Goal: Information Seeking & Learning: Learn about a topic

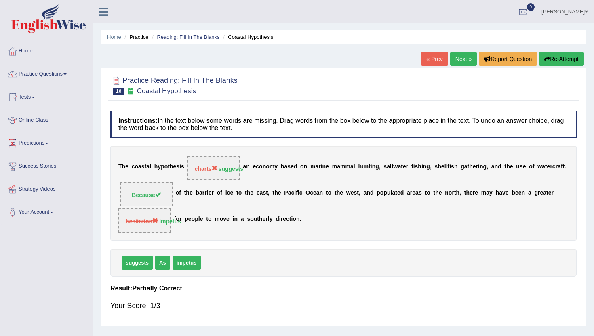
click at [458, 62] on link "Next »" at bounding box center [463, 59] width 27 height 14
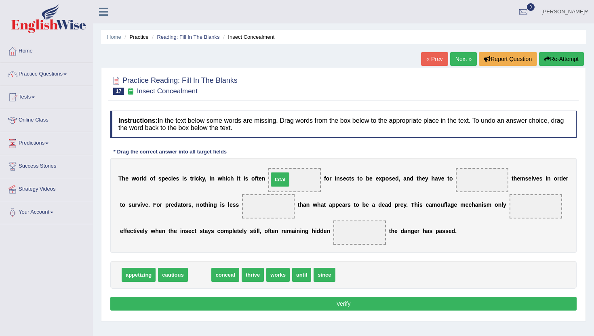
drag, startPoint x: 200, startPoint y: 278, endPoint x: 281, endPoint y: 183, distance: 124.8
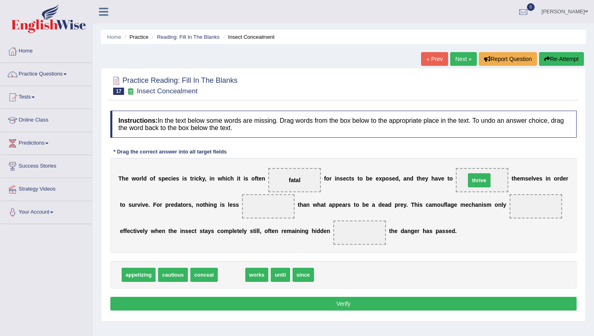
drag, startPoint x: 227, startPoint y: 278, endPoint x: 475, endPoint y: 182, distance: 265.5
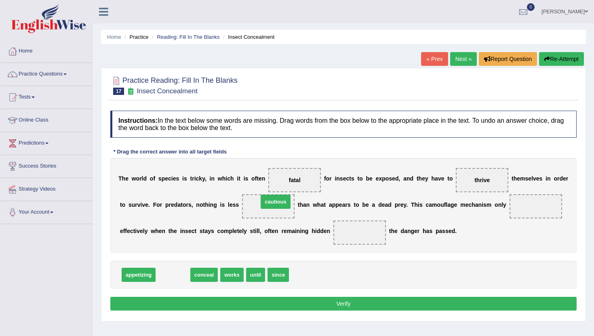
drag, startPoint x: 172, startPoint y: 278, endPoint x: 272, endPoint y: 208, distance: 122.6
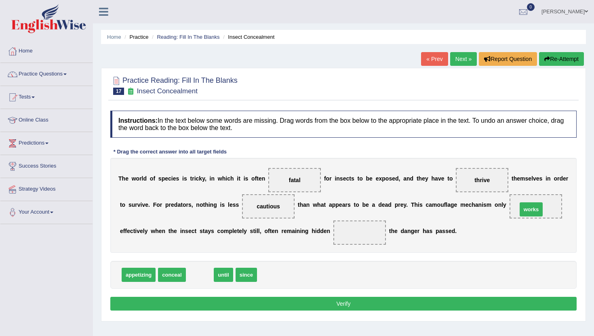
drag, startPoint x: 192, startPoint y: 279, endPoint x: 524, endPoint y: 213, distance: 337.8
drag, startPoint x: 200, startPoint y: 275, endPoint x: 201, endPoint y: 280, distance: 5.1
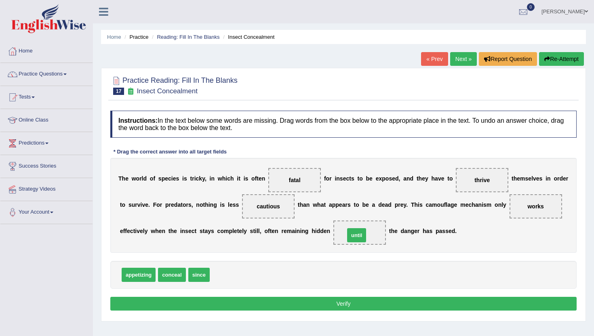
drag, startPoint x: 223, startPoint y: 277, endPoint x: 357, endPoint y: 237, distance: 139.8
click at [345, 308] on button "Verify" at bounding box center [343, 304] width 466 height 14
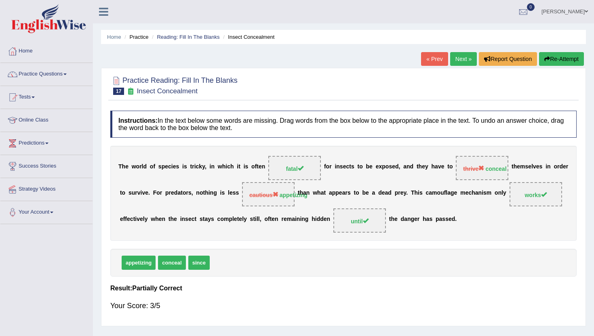
click at [456, 59] on link "Next »" at bounding box center [463, 59] width 27 height 14
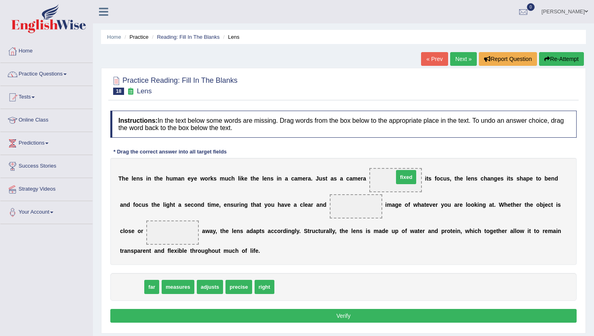
drag, startPoint x: 126, startPoint y: 287, endPoint x: 401, endPoint y: 177, distance: 295.6
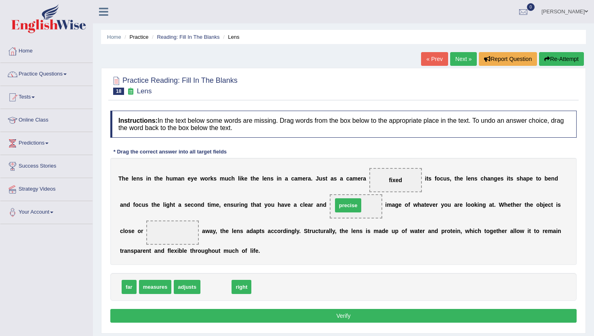
drag, startPoint x: 209, startPoint y: 291, endPoint x: 342, endPoint y: 210, distance: 155.5
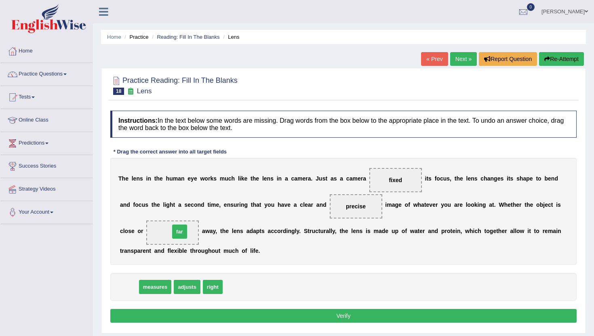
drag, startPoint x: 130, startPoint y: 288, endPoint x: 180, endPoint y: 232, distance: 75.0
click at [240, 312] on button "Verify" at bounding box center [343, 316] width 466 height 14
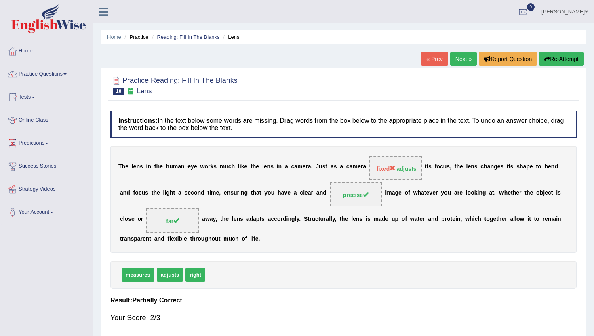
click at [461, 59] on link "Next »" at bounding box center [463, 59] width 27 height 14
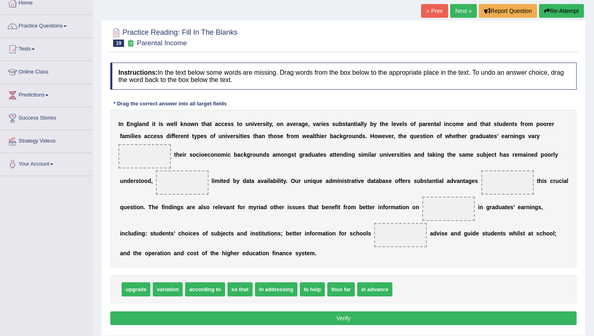
scroll to position [49, 0]
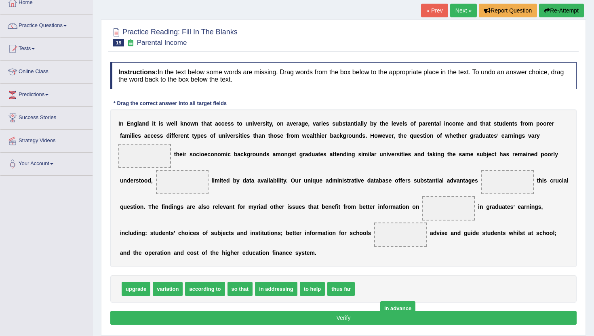
drag, startPoint x: 368, startPoint y: 293, endPoint x: 391, endPoint y: 312, distance: 29.9
drag, startPoint x: 131, startPoint y: 292, endPoint x: 134, endPoint y: 165, distance: 127.3
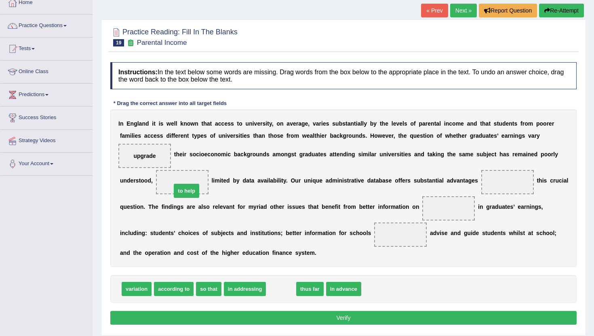
drag, startPoint x: 288, startPoint y: 287, endPoint x: 193, endPoint y: 189, distance: 136.9
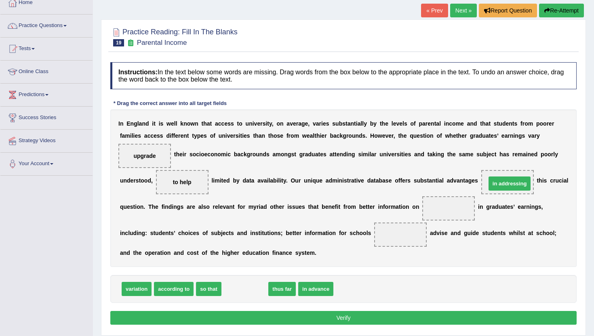
drag, startPoint x: 232, startPoint y: 290, endPoint x: 496, endPoint y: 183, distance: 284.8
click at [259, 290] on span "in advance" at bounding box center [271, 289] width 35 height 14
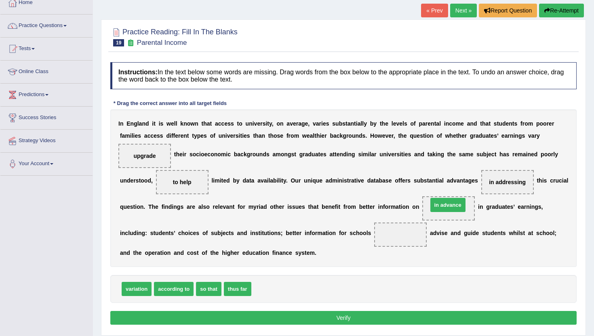
drag, startPoint x: 259, startPoint y: 290, endPoint x: 436, endPoint y: 207, distance: 195.3
drag, startPoint x: 445, startPoint y: 211, endPoint x: 392, endPoint y: 240, distance: 60.6
drag, startPoint x: 389, startPoint y: 236, endPoint x: 445, endPoint y: 209, distance: 62.9
drag, startPoint x: 233, startPoint y: 292, endPoint x: 409, endPoint y: 237, distance: 185.0
click at [347, 316] on button "Verify" at bounding box center [343, 318] width 466 height 14
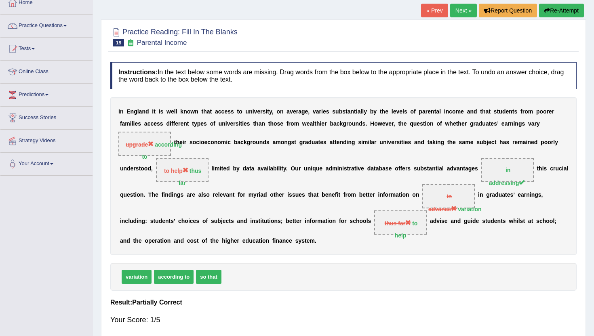
click at [454, 7] on link "Next »" at bounding box center [463, 11] width 27 height 14
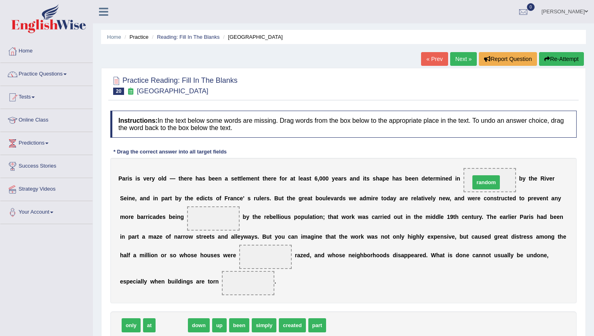
drag, startPoint x: 167, startPoint y: 328, endPoint x: 484, endPoint y: 185, distance: 347.7
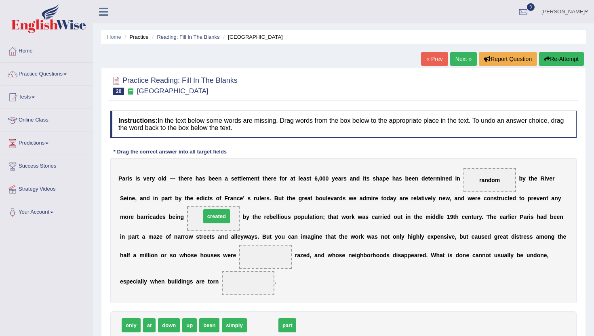
drag, startPoint x: 262, startPoint y: 328, endPoint x: 218, endPoint y: 221, distance: 115.8
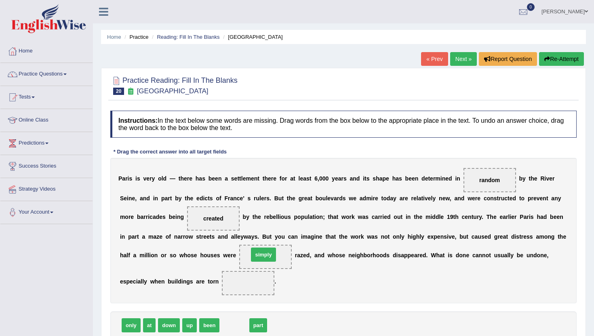
drag, startPoint x: 230, startPoint y: 328, endPoint x: 259, endPoint y: 257, distance: 76.5
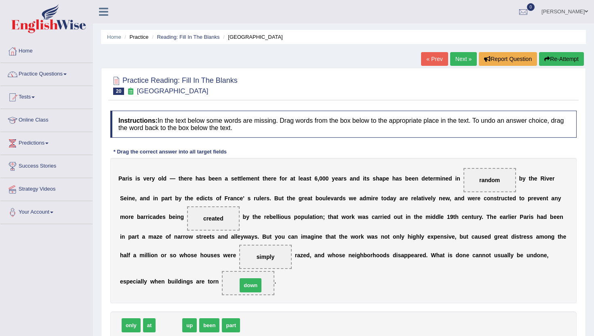
drag, startPoint x: 170, startPoint y: 327, endPoint x: 251, endPoint y: 287, distance: 90.9
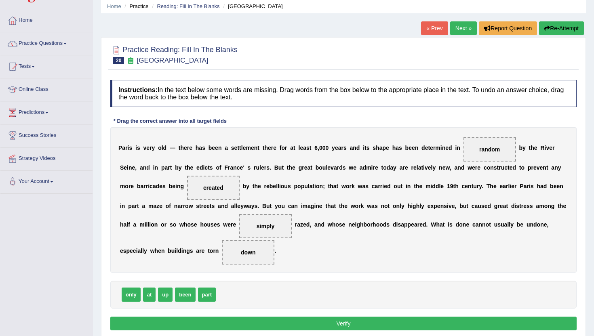
scroll to position [32, 0]
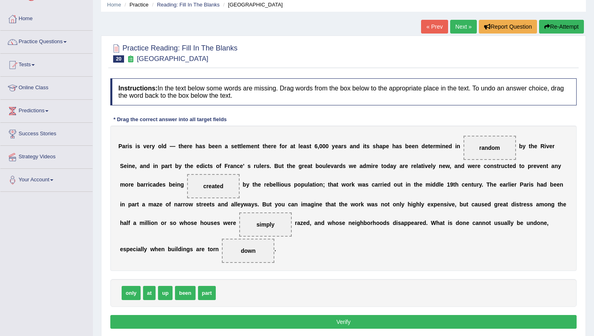
click at [259, 318] on button "Verify" at bounding box center [343, 322] width 466 height 14
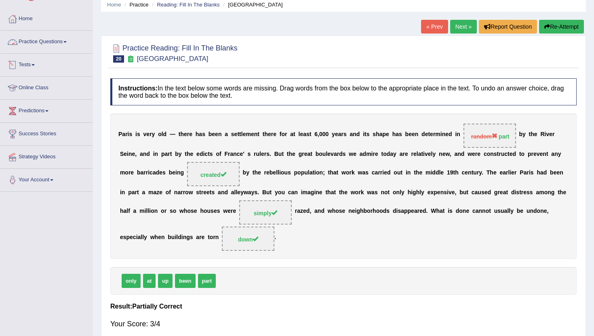
click at [38, 42] on link "Practice Questions" at bounding box center [46, 41] width 92 height 20
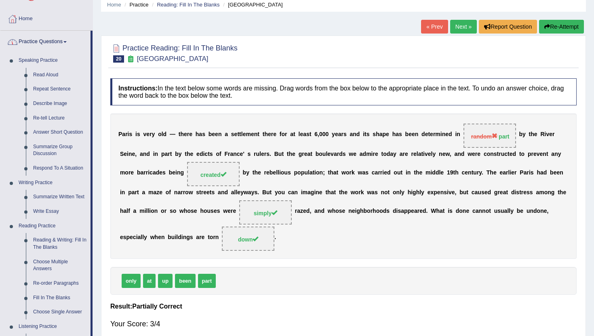
click at [50, 39] on link "Practice Questions" at bounding box center [45, 41] width 90 height 20
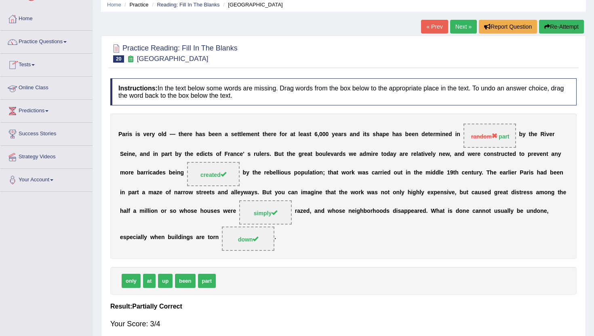
click at [38, 89] on link "Online Class" at bounding box center [46, 87] width 92 height 20
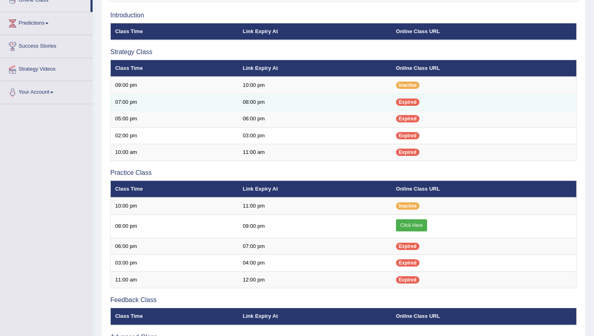
scroll to position [129, 0]
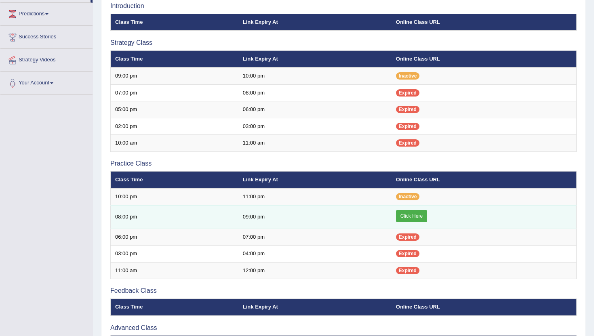
click at [406, 217] on link "Click Here" at bounding box center [411, 216] width 31 height 12
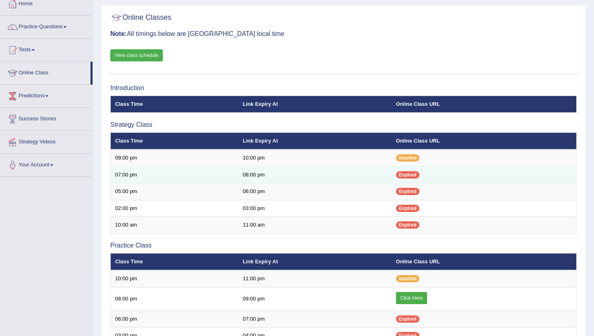
scroll to position [32, 0]
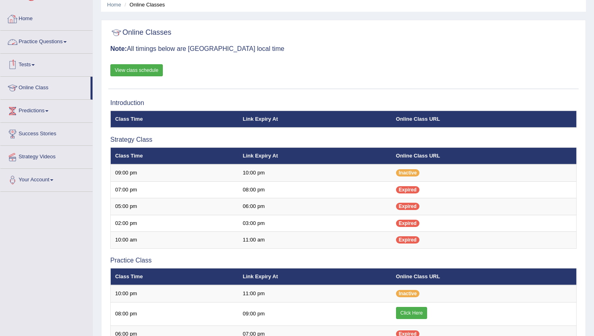
click at [54, 42] on link "Practice Questions" at bounding box center [46, 41] width 92 height 20
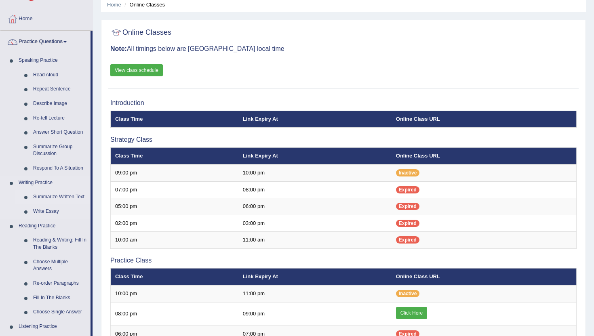
click at [44, 199] on link "Summarize Written Text" at bounding box center [60, 197] width 61 height 15
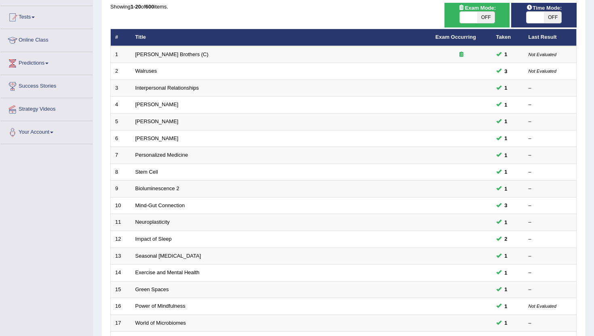
scroll to position [81, 0]
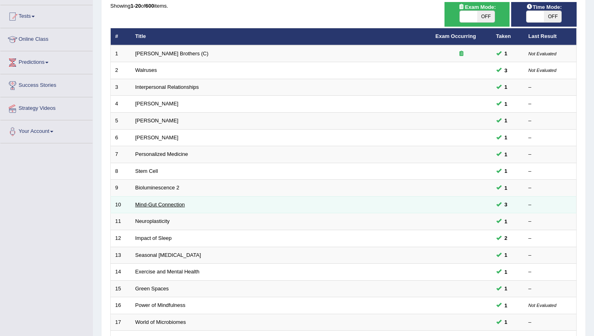
click at [147, 205] on link "Mind-Gut Connection" at bounding box center [160, 205] width 50 height 6
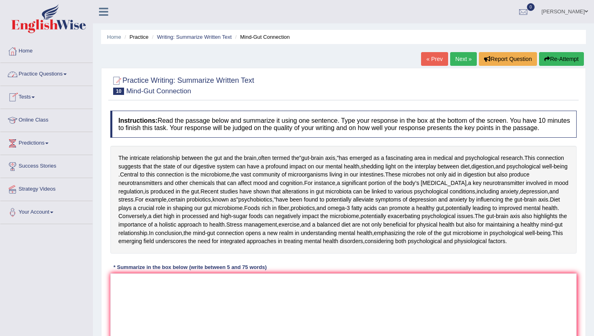
click at [37, 74] on link "Practice Questions" at bounding box center [46, 73] width 92 height 20
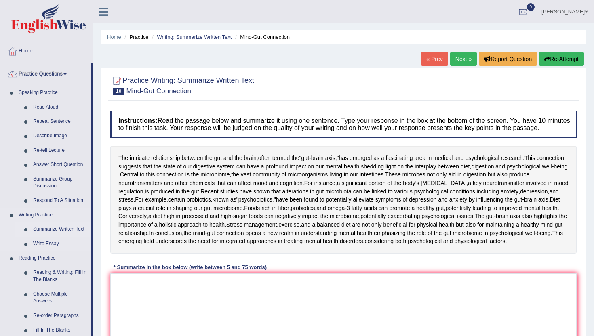
click at [53, 231] on link "Summarize Written Text" at bounding box center [60, 229] width 61 height 15
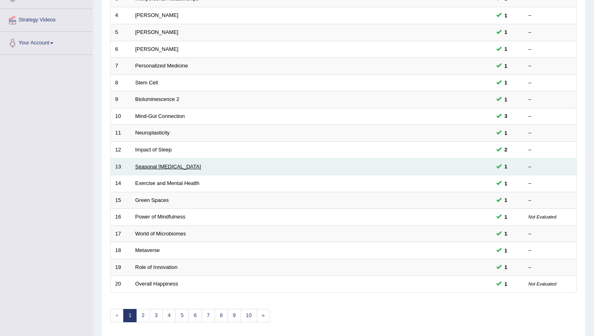
scroll to position [199, 0]
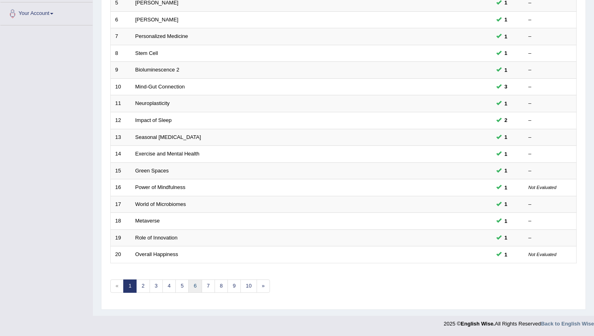
click at [194, 286] on link "6" at bounding box center [194, 286] width 13 height 13
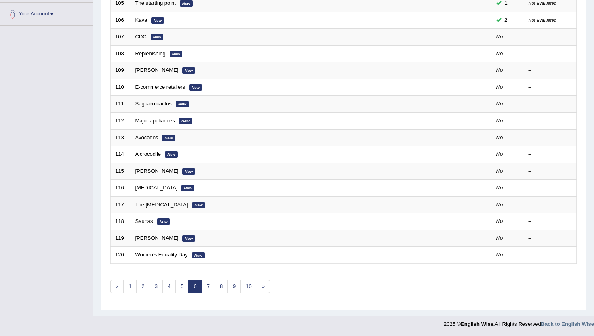
scroll to position [199, 0]
click at [154, 287] on link "3" at bounding box center [156, 286] width 13 height 13
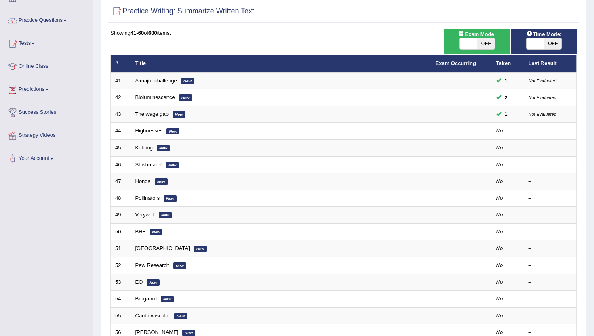
scroll to position [64, 0]
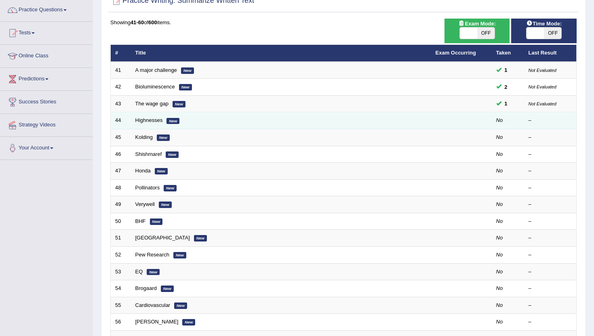
click at [424, 114] on td "Highnesses New" at bounding box center [281, 120] width 300 height 17
click at [156, 122] on link "Highnesses" at bounding box center [148, 120] width 27 height 6
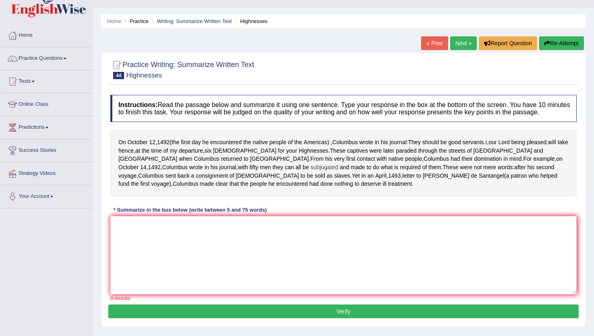
scroll to position [16, 0]
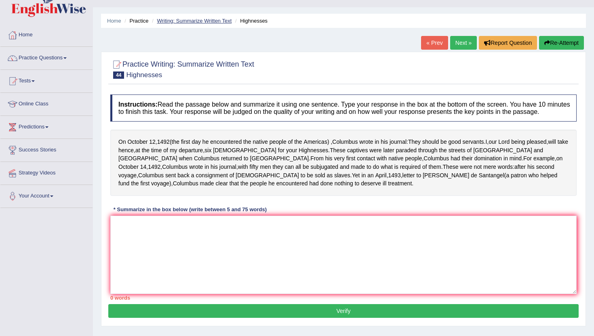
click at [168, 19] on link "Writing: Summarize Written Text" at bounding box center [194, 21] width 75 height 6
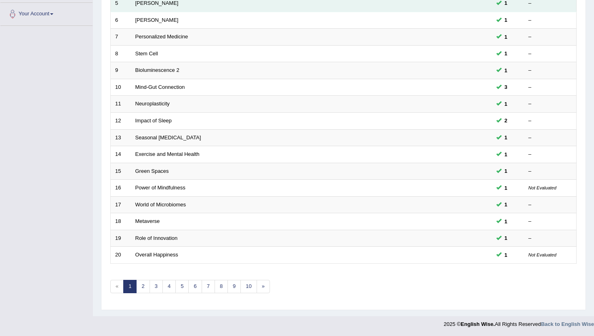
scroll to position [199, 0]
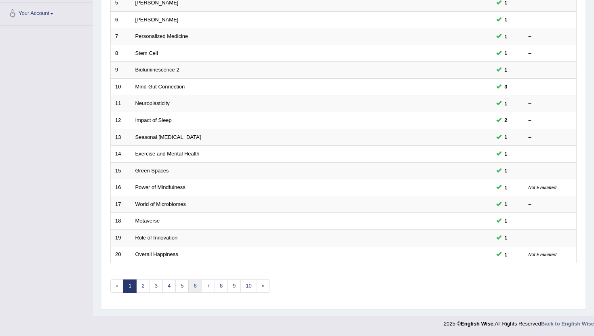
click at [190, 285] on link "6" at bounding box center [194, 286] width 13 height 13
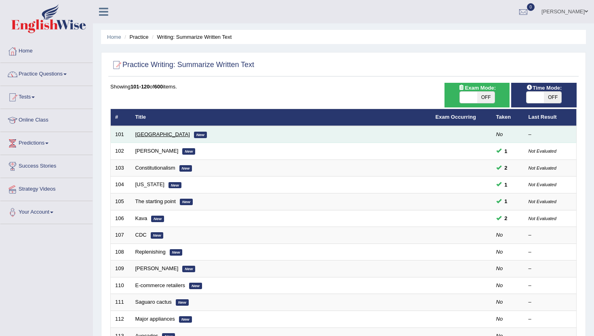
click at [143, 137] on link "Georgetown" at bounding box center [162, 134] width 55 height 6
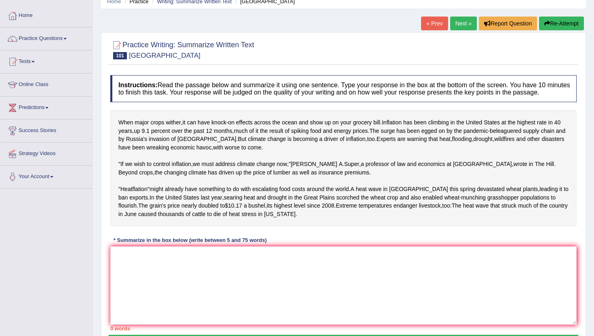
scroll to position [49, 0]
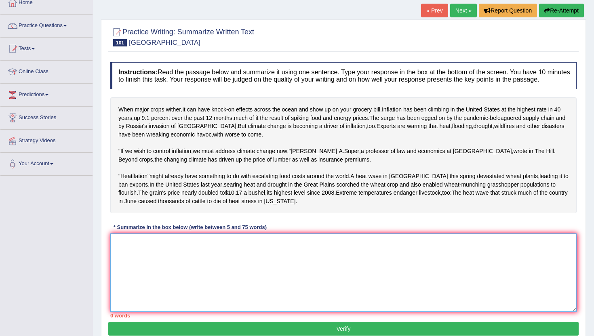
click at [190, 303] on textarea at bounding box center [343, 273] width 466 height 78
type textarea "w"
type textarea "\"
click at [187, 28] on h2 "Practice Writing: Summarize Written Text 101 Georgetown" at bounding box center [182, 36] width 144 height 20
click at [63, 14] on li "Home" at bounding box center [46, 3] width 92 height 23
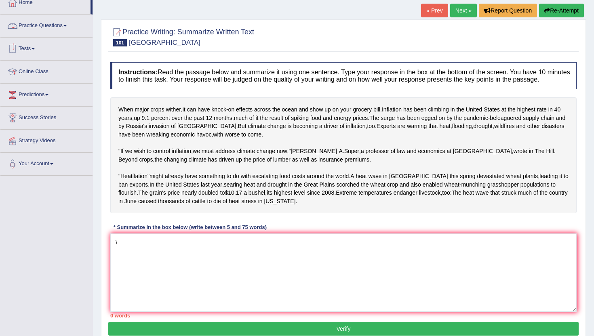
click at [63, 24] on link "Practice Questions" at bounding box center [46, 25] width 92 height 20
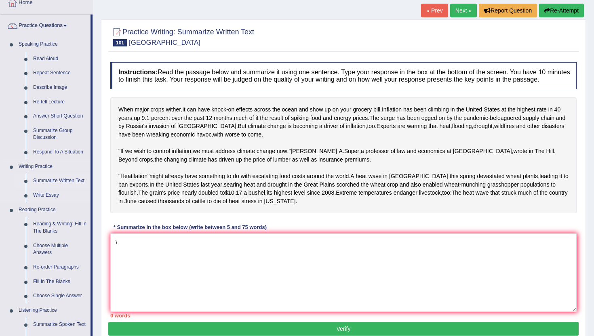
click at [59, 181] on link "Summarize Written Text" at bounding box center [60, 181] width 61 height 15
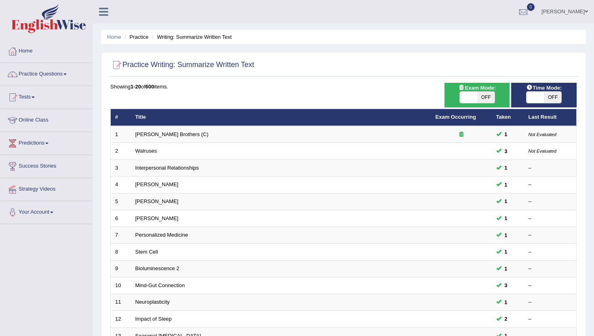
click at [546, 99] on span "OFF" at bounding box center [552, 97] width 17 height 11
checkbox input "true"
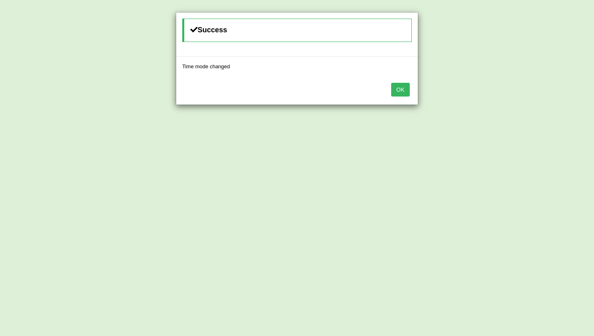
click at [402, 92] on button "OK" at bounding box center [400, 90] width 19 height 14
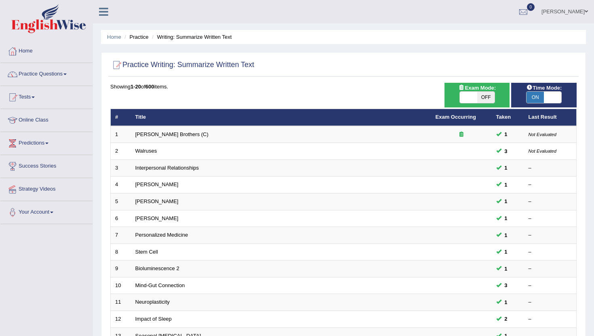
click at [479, 98] on span "OFF" at bounding box center [485, 97] width 17 height 11
checkbox input "true"
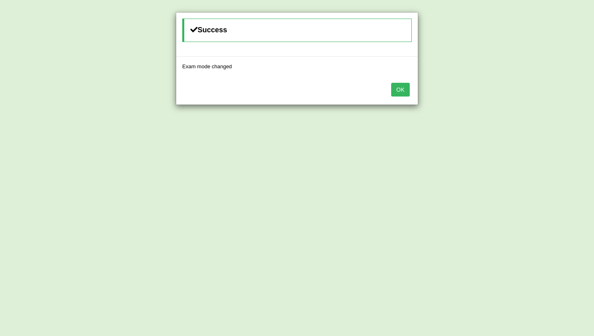
click at [395, 88] on button "OK" at bounding box center [400, 90] width 19 height 14
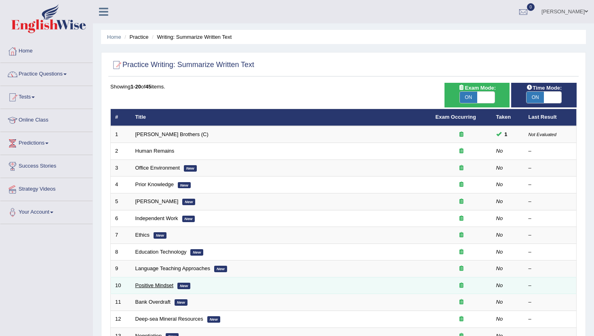
click at [139, 286] on link "Positive Mindset" at bounding box center [154, 286] width 38 height 6
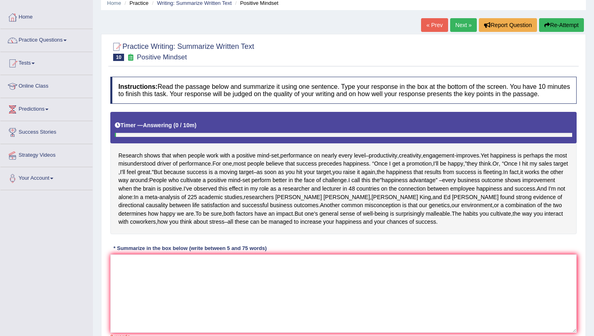
scroll to position [49, 0]
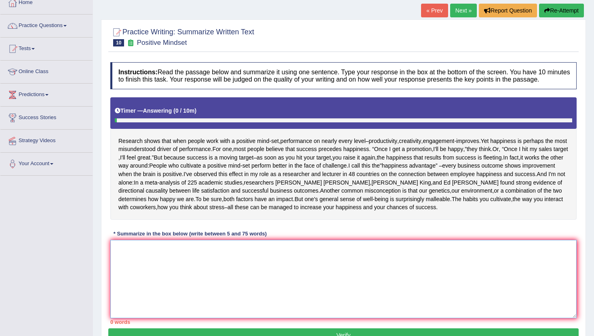
click at [210, 289] on textarea at bounding box center [343, 279] width 466 height 78
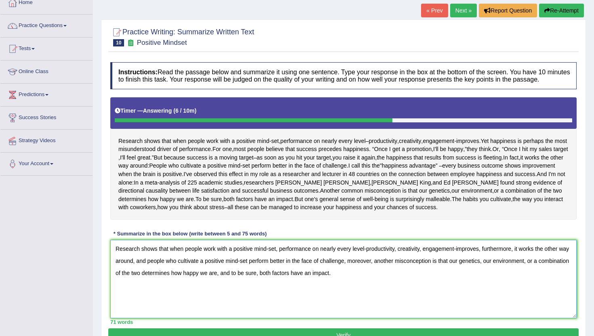
click at [411, 270] on textarea "Research shows that when people work with a positive mind-set, performance on n…" at bounding box center [343, 279] width 466 height 78
type textarea "Research shows that when people work with a positive mind-set, performance on n…"
click at [339, 204] on span "general" at bounding box center [329, 199] width 19 height 8
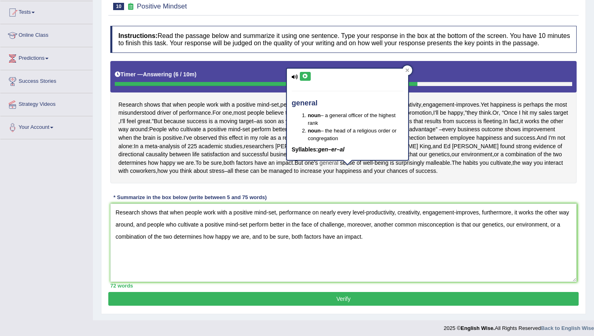
scroll to position [97, 0]
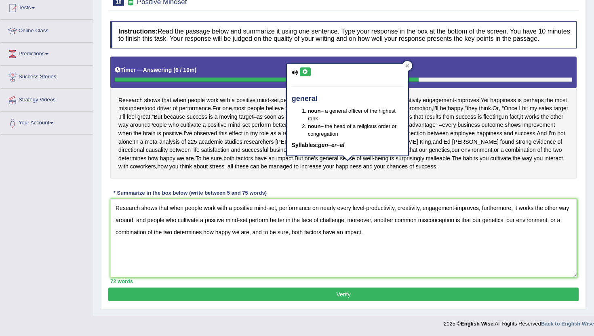
click at [327, 299] on button "Verify" at bounding box center [343, 295] width 470 height 14
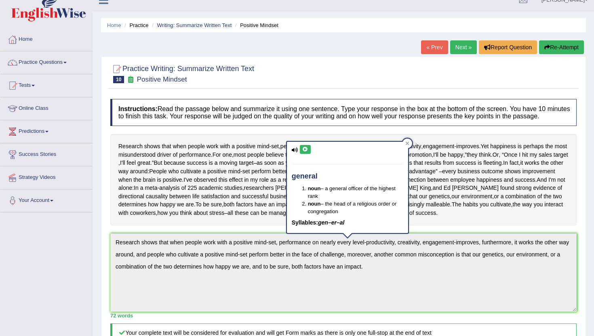
scroll to position [0, 0]
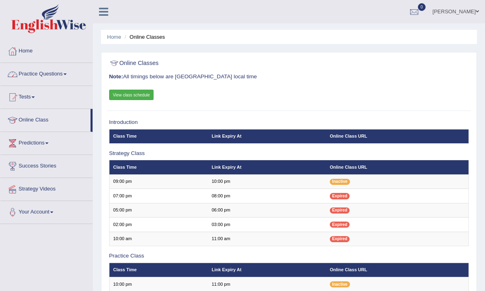
click at [50, 75] on link "Practice Questions" at bounding box center [46, 73] width 92 height 20
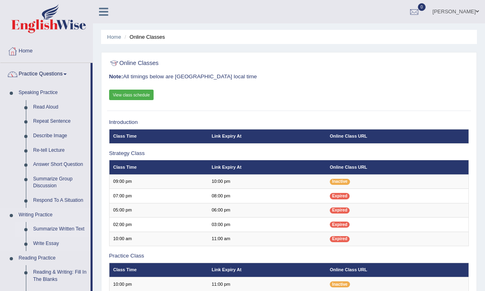
click at [58, 230] on link "Summarize Written Text" at bounding box center [60, 229] width 61 height 15
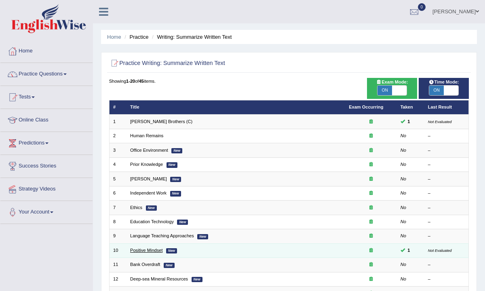
click at [136, 249] on link "Positive Mindset" at bounding box center [146, 250] width 32 height 5
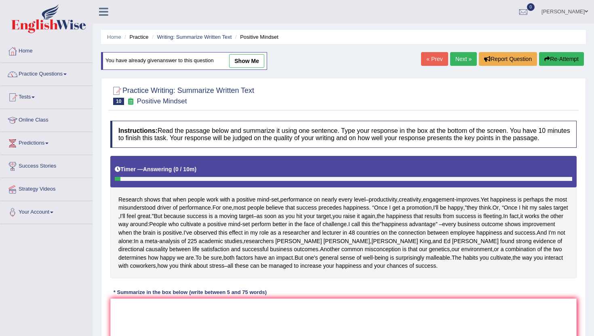
click at [251, 62] on link "show me" at bounding box center [246, 61] width 35 height 14
type textarea "Research shows that when people work with a positive mind-set, performance on n…"
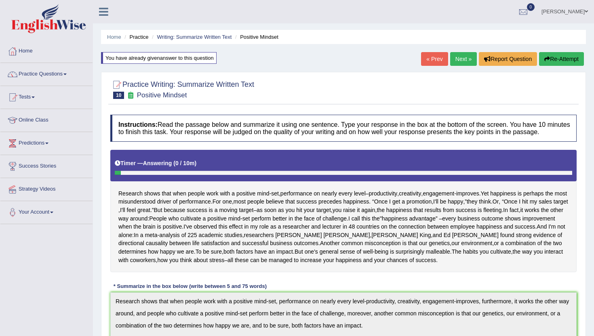
click at [459, 61] on link "Next »" at bounding box center [463, 59] width 27 height 14
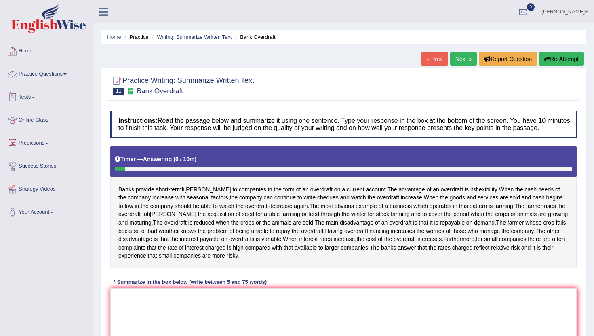
click at [31, 93] on link "Tests" at bounding box center [46, 96] width 92 height 20
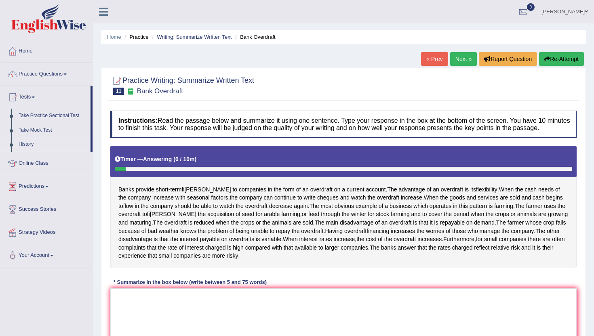
click at [28, 145] on link "History" at bounding box center [53, 144] width 76 height 15
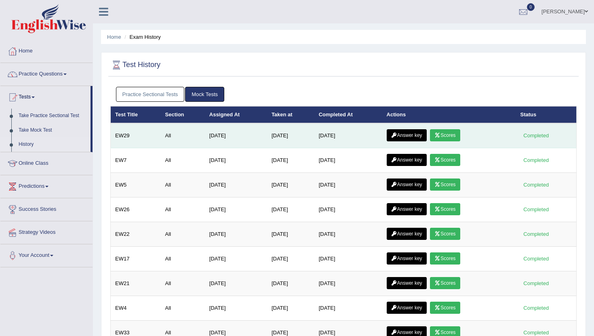
click at [449, 135] on link "Scores" at bounding box center [445, 135] width 30 height 12
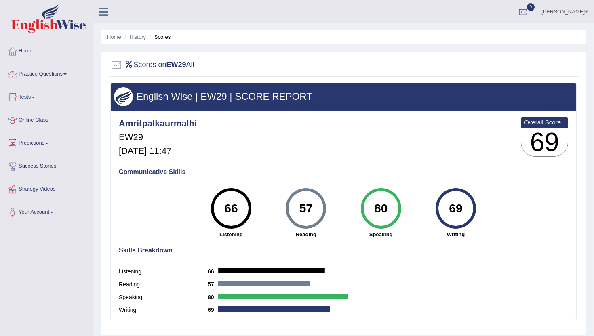
click at [26, 51] on link "Home" at bounding box center [46, 50] width 92 height 20
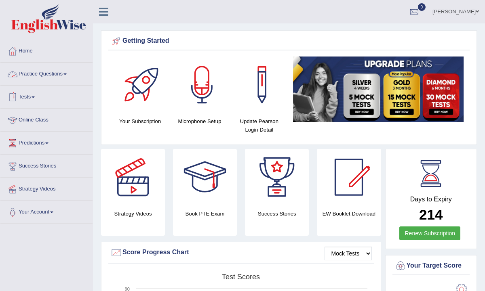
click at [36, 74] on link "Practice Questions" at bounding box center [46, 73] width 92 height 20
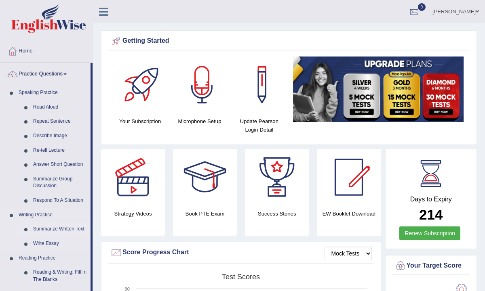
click at [55, 231] on link "Summarize Written Text" at bounding box center [60, 229] width 61 height 15
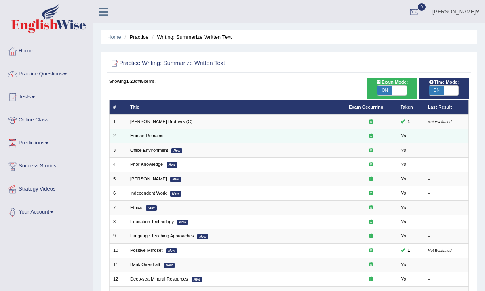
click at [147, 136] on link "Human Remains" at bounding box center [146, 135] width 33 height 5
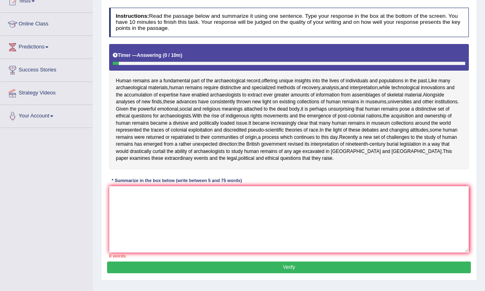
scroll to position [97, 0]
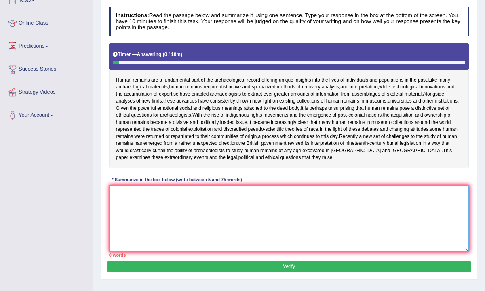
click at [222, 245] on textarea at bounding box center [289, 219] width 360 height 67
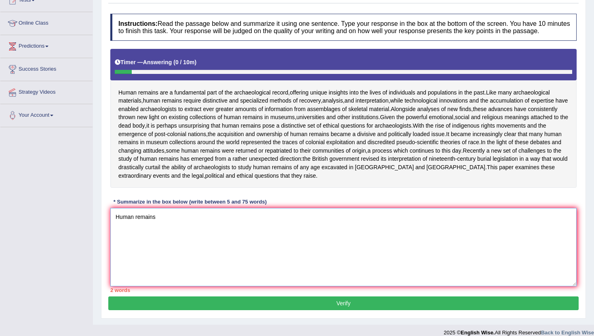
click at [203, 248] on textarea "Human remains" at bounding box center [343, 247] width 466 height 78
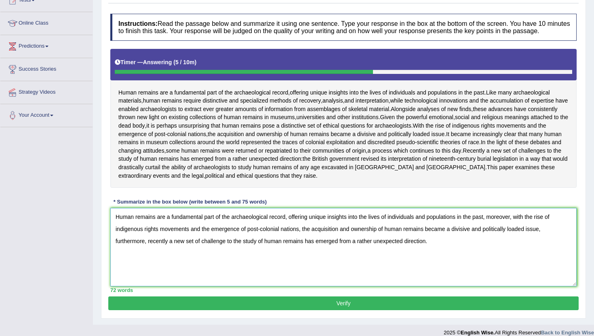
click at [224, 259] on textarea "Human remains are a fundamental part of the archaeological record, offering uni…" at bounding box center [343, 247] width 466 height 78
click at [226, 260] on textarea "Human remains are a fundamental part of the archaeological record, offering uni…" at bounding box center [343, 247] width 466 height 78
type textarea "Human remains are a fundamental part of the archaeological record, offering uni…"
click at [369, 291] on button "Verify" at bounding box center [343, 304] width 470 height 14
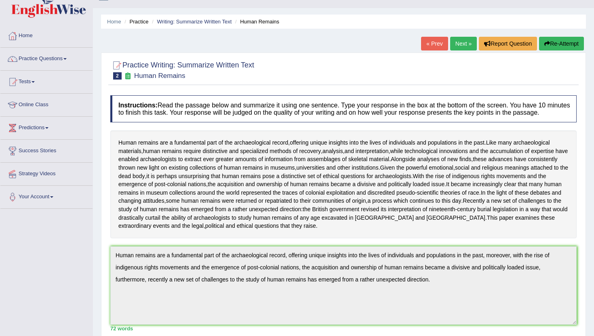
scroll to position [0, 0]
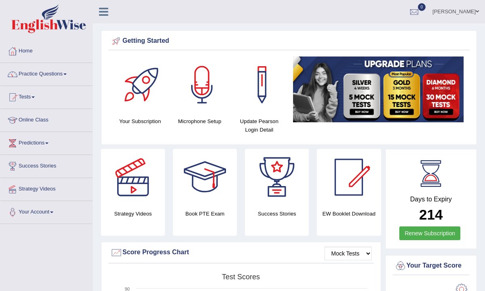
click at [35, 75] on link "Practice Questions" at bounding box center [46, 73] width 92 height 20
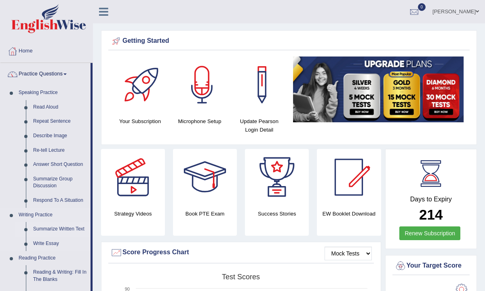
click at [63, 229] on link "Summarize Written Text" at bounding box center [60, 229] width 61 height 15
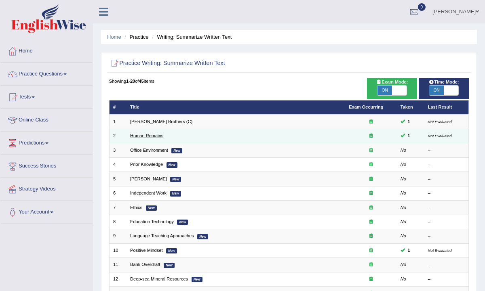
click at [147, 135] on link "Human Remains" at bounding box center [146, 135] width 33 height 5
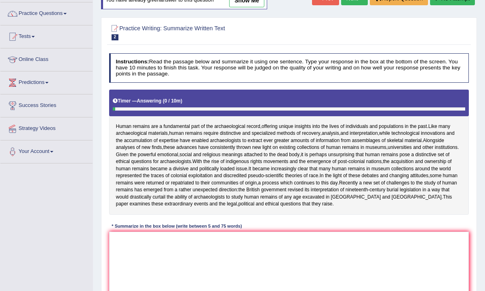
scroll to position [49, 0]
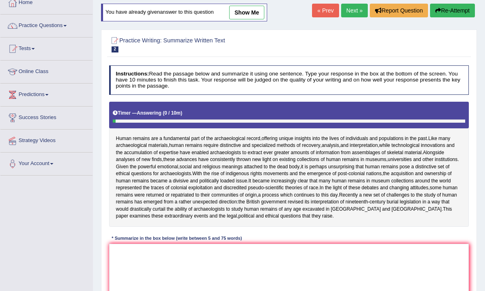
click at [254, 11] on link "show me" at bounding box center [246, 13] width 35 height 14
type textarea "Human remains are a fundamental part of the archaeological record, offering uni…"
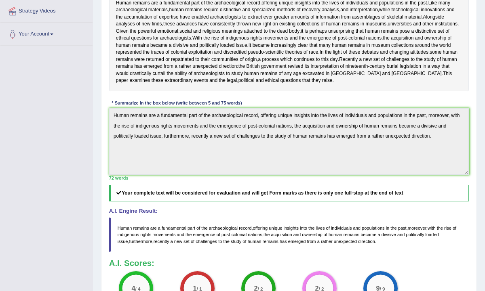
scroll to position [178, 0]
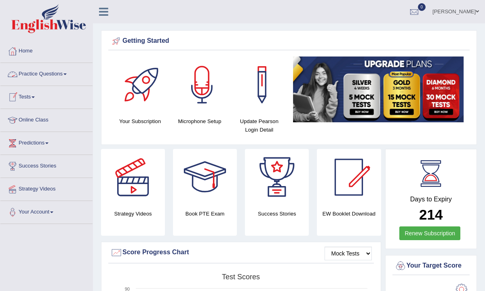
click at [58, 72] on link "Practice Questions" at bounding box center [46, 73] width 92 height 20
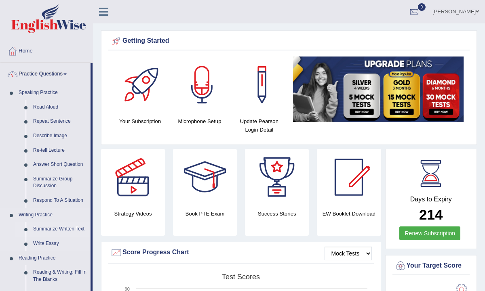
click at [51, 230] on link "Summarize Written Text" at bounding box center [60, 229] width 61 height 15
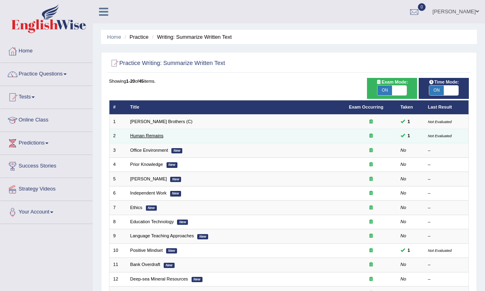
click at [141, 136] on link "Human Remains" at bounding box center [146, 135] width 33 height 5
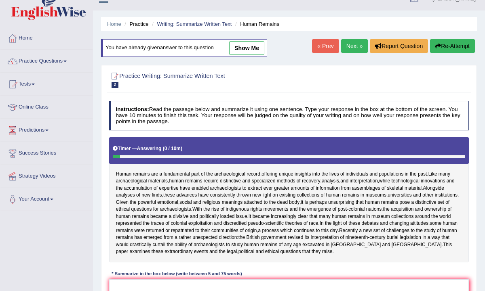
scroll to position [4, 0]
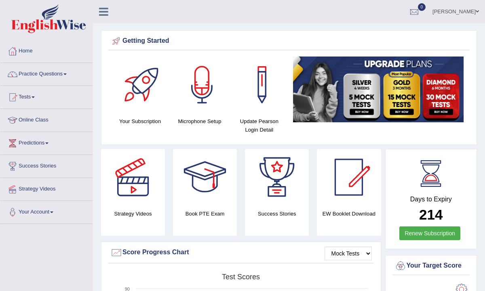
click at [61, 73] on link "Practice Questions" at bounding box center [46, 73] width 92 height 20
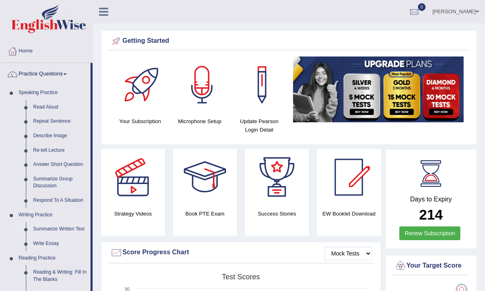
click at [55, 229] on link "Summarize Written Text" at bounding box center [60, 229] width 61 height 15
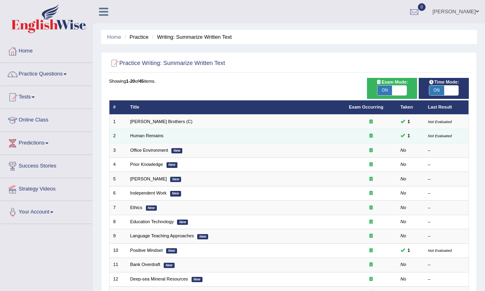
click at [148, 131] on td "Human Remains" at bounding box center [236, 136] width 219 height 14
click at [146, 137] on link "Human Remains" at bounding box center [146, 135] width 33 height 5
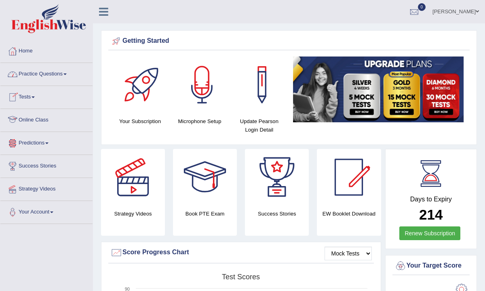
click at [37, 120] on link "Online Class" at bounding box center [46, 119] width 92 height 20
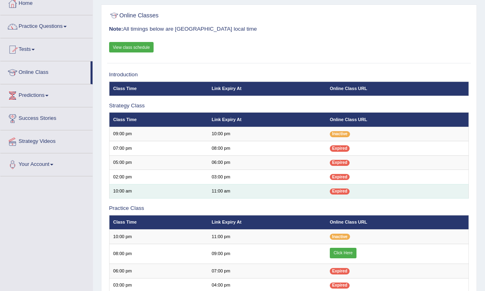
scroll to position [49, 0]
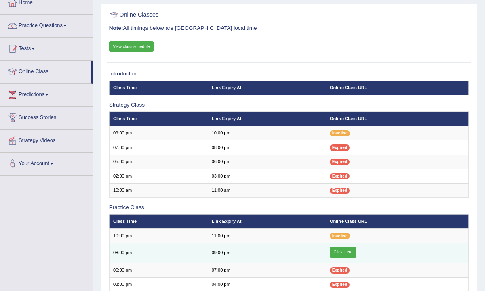
click at [342, 248] on link "Click Here" at bounding box center [343, 252] width 27 height 11
click at [358, 253] on td "Click Here" at bounding box center [397, 253] width 143 height 20
click at [352, 253] on link "Click Here" at bounding box center [343, 252] width 27 height 11
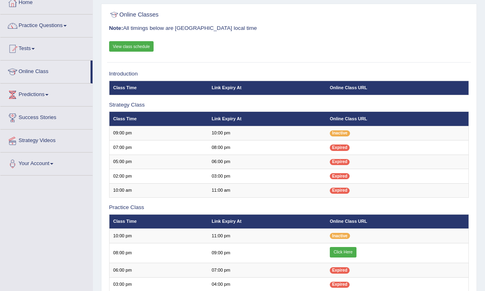
click at [31, 25] on link "Practice Questions" at bounding box center [46, 25] width 92 height 20
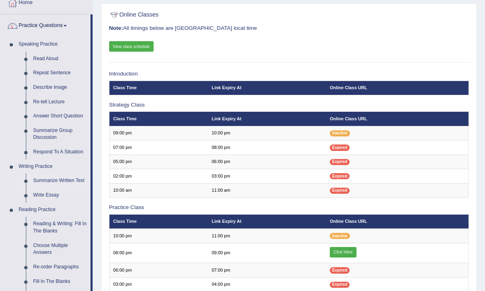
click at [48, 183] on link "Summarize Written Text" at bounding box center [60, 181] width 61 height 15
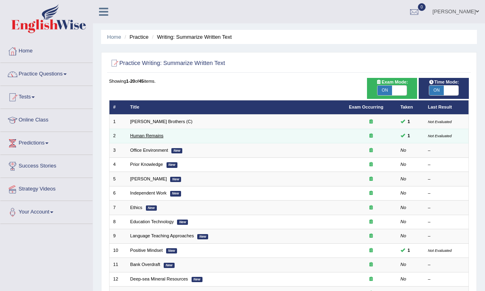
click at [146, 134] on link "Human Remains" at bounding box center [146, 135] width 33 height 5
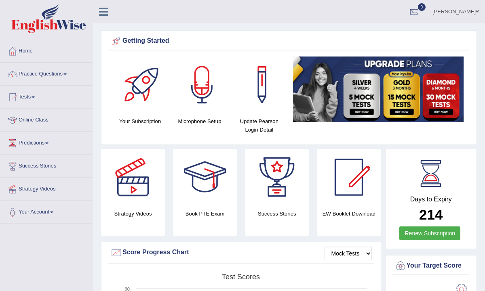
click at [40, 74] on link "Practice Questions" at bounding box center [46, 73] width 92 height 20
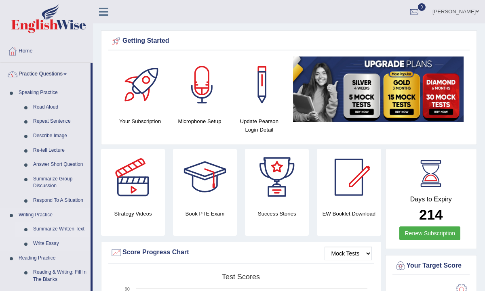
click at [53, 230] on link "Summarize Written Text" at bounding box center [60, 229] width 61 height 15
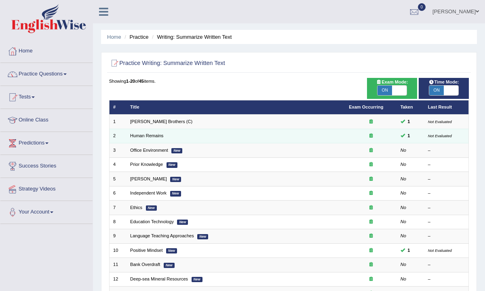
click at [319, 130] on td "Human Remains" at bounding box center [236, 136] width 219 height 14
click at [139, 137] on link "Human Remains" at bounding box center [146, 135] width 33 height 5
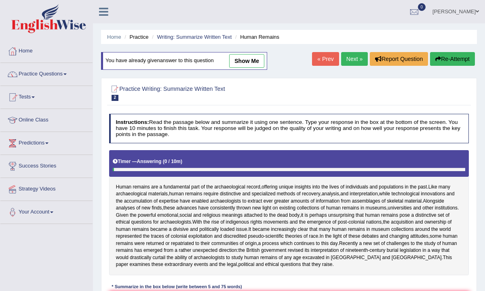
click at [255, 55] on link "show me" at bounding box center [246, 61] width 35 height 14
type textarea "Human remains are a fundamental part of the archaeological record, offering uni…"
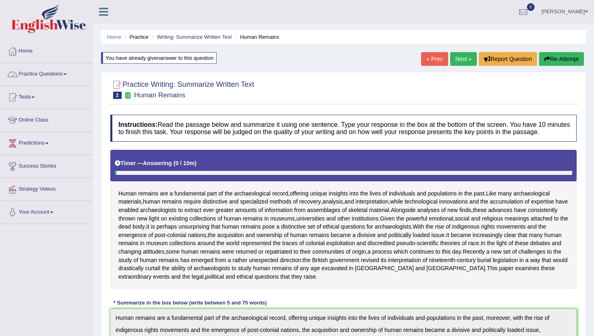
click at [48, 74] on link "Practice Questions" at bounding box center [46, 73] width 92 height 20
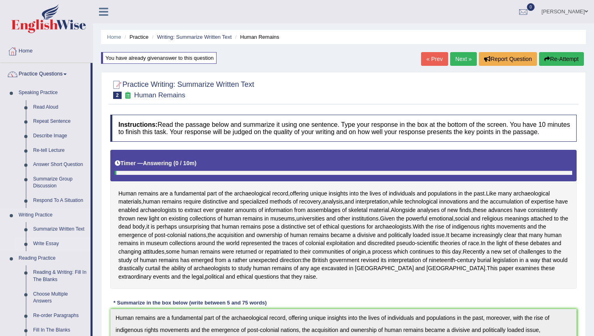
click at [52, 243] on link "Write Essay" at bounding box center [60, 244] width 61 height 15
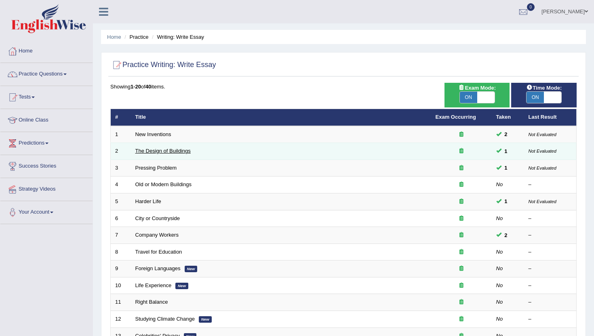
click at [156, 151] on link "The Design of Buildings" at bounding box center [162, 151] width 55 height 6
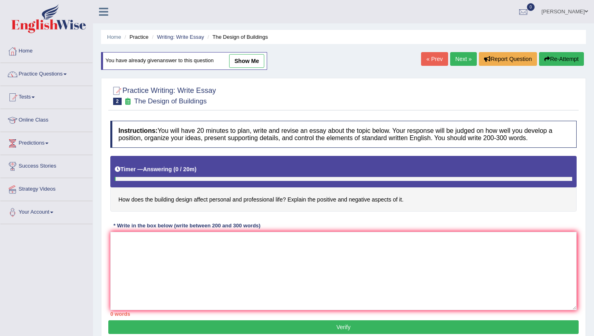
click at [255, 59] on link "show me" at bounding box center [246, 61] width 35 height 14
type textarea "One of the most conspicuous trends of today is the colossal upsurge in the buil…"
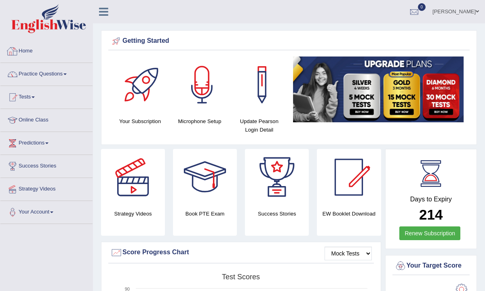
click at [32, 51] on link "Home" at bounding box center [46, 50] width 92 height 20
